Goal: Check status: Check status

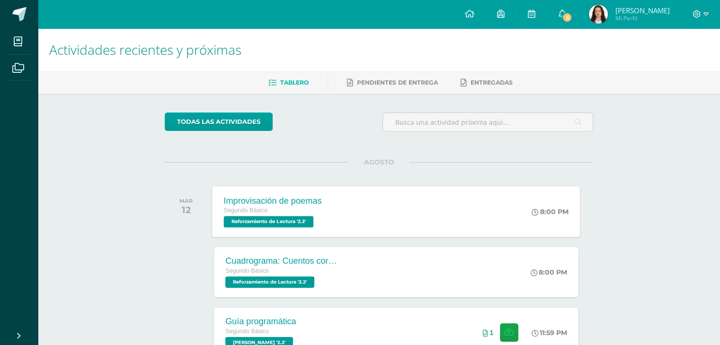
click at [390, 216] on div "Improvisación de poemas Segundo Básico Reforzamiento de Lectura '2.2' 8:00 PM I…" at bounding box center [396, 211] width 368 height 51
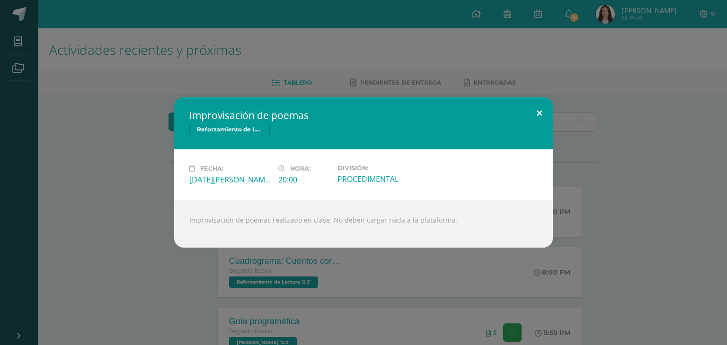
click at [538, 108] on button at bounding box center [539, 113] width 27 height 32
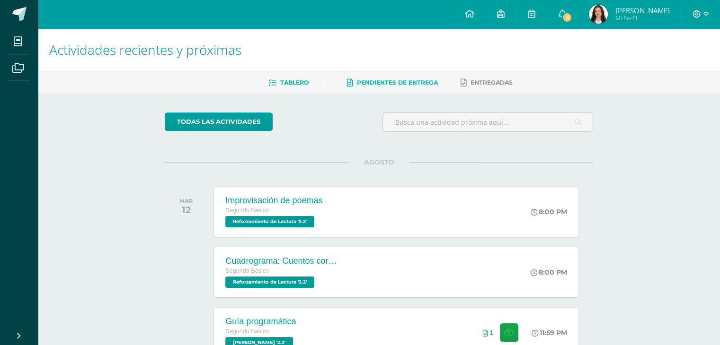
click at [385, 80] on span "Pendientes de entrega" at bounding box center [397, 82] width 81 height 7
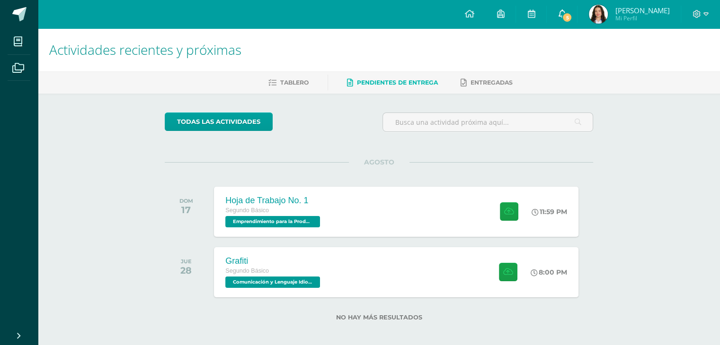
click at [572, 15] on span "5" at bounding box center [567, 17] width 10 height 10
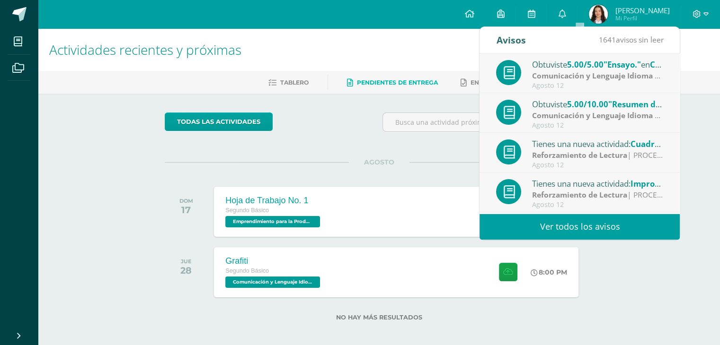
click at [617, 114] on strong "Comunicación y Lenguaje Idioma Español" at bounding box center [607, 115] width 151 height 10
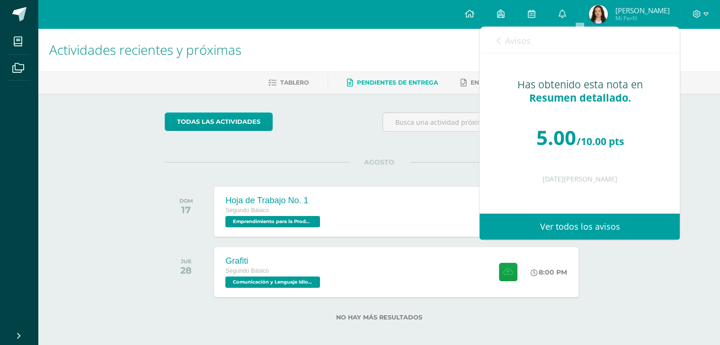
scroll to position [6, 0]
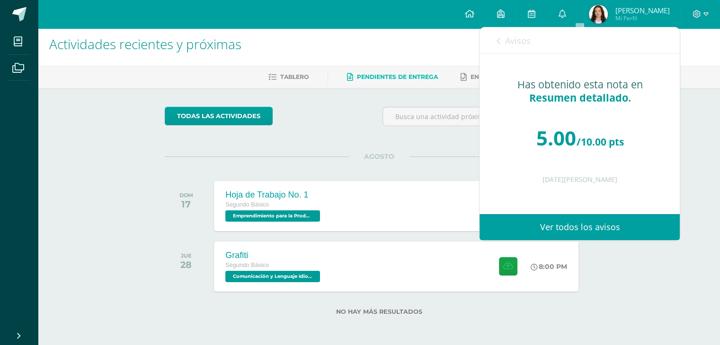
click at [498, 39] on icon at bounding box center [498, 41] width 4 height 8
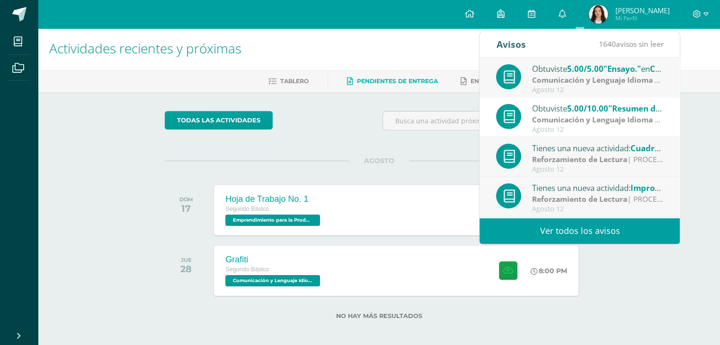
scroll to position [0, 0]
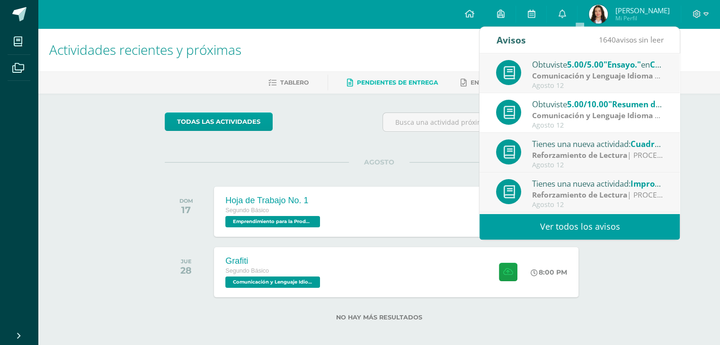
click at [348, 126] on div "todas las Actividades" at bounding box center [379, 126] width 436 height 27
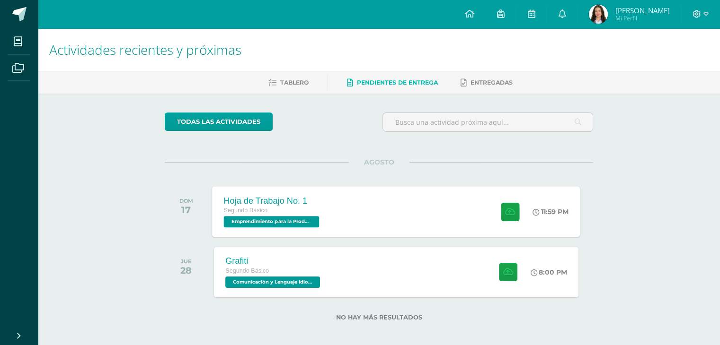
click at [341, 201] on div "Hoja de Trabajo No. 1 Segundo Básico Emprendimiento para la Productividad '2.2'…" at bounding box center [396, 211] width 368 height 51
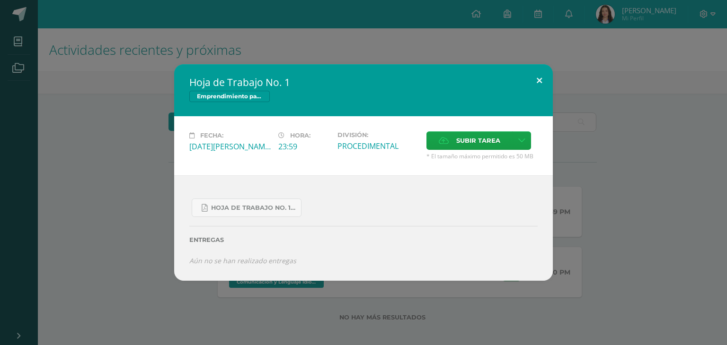
click at [539, 79] on button at bounding box center [539, 80] width 27 height 32
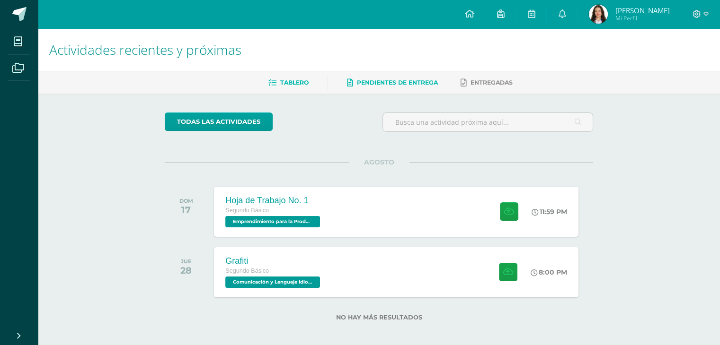
click at [287, 79] on span "Tablero" at bounding box center [294, 82] width 28 height 7
